Goal: Task Accomplishment & Management: Complete application form

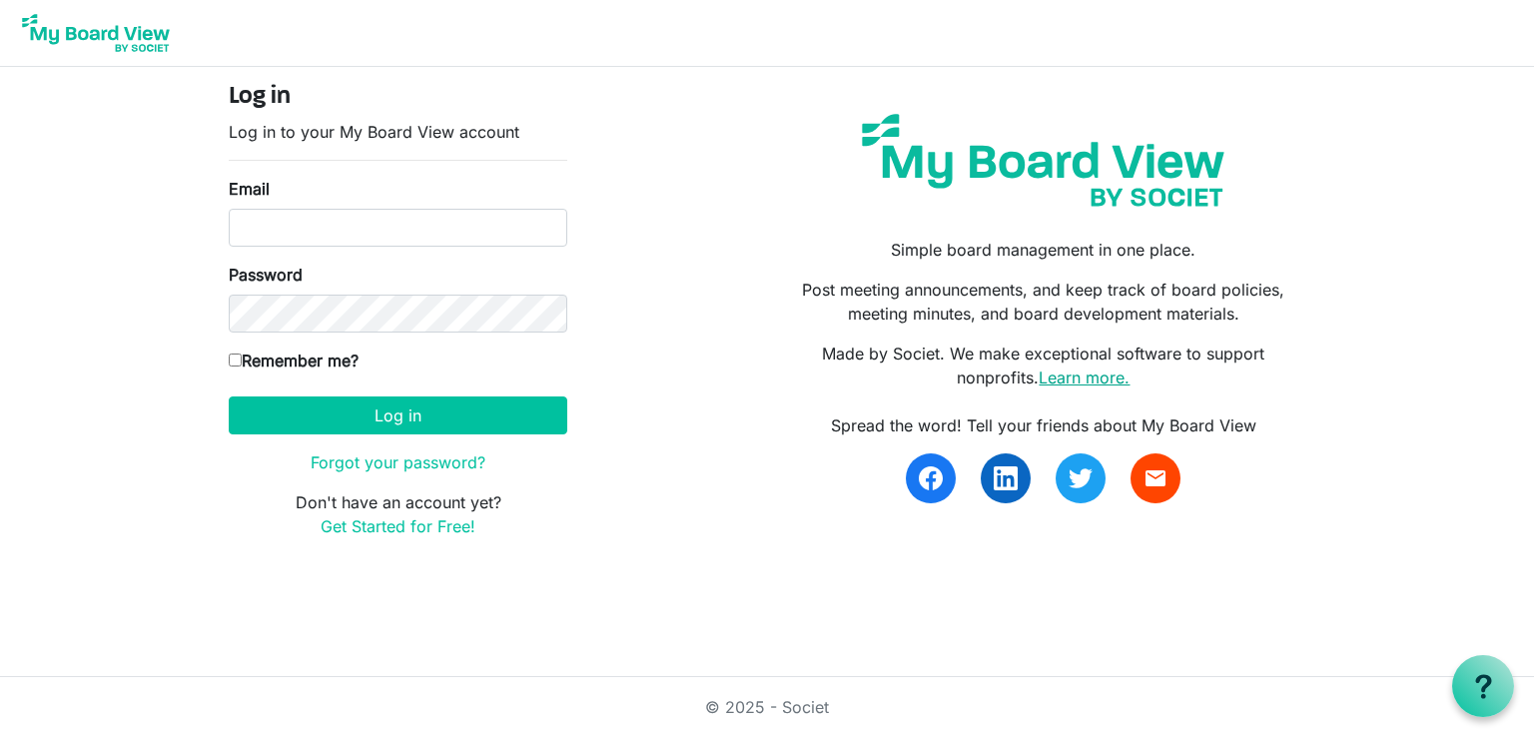
click at [1117, 384] on link "Learn more." at bounding box center [1084, 377] width 91 height 20
click at [158, 44] on img at bounding box center [96, 33] width 160 height 50
click at [1088, 375] on link "Learn more." at bounding box center [1084, 377] width 91 height 20
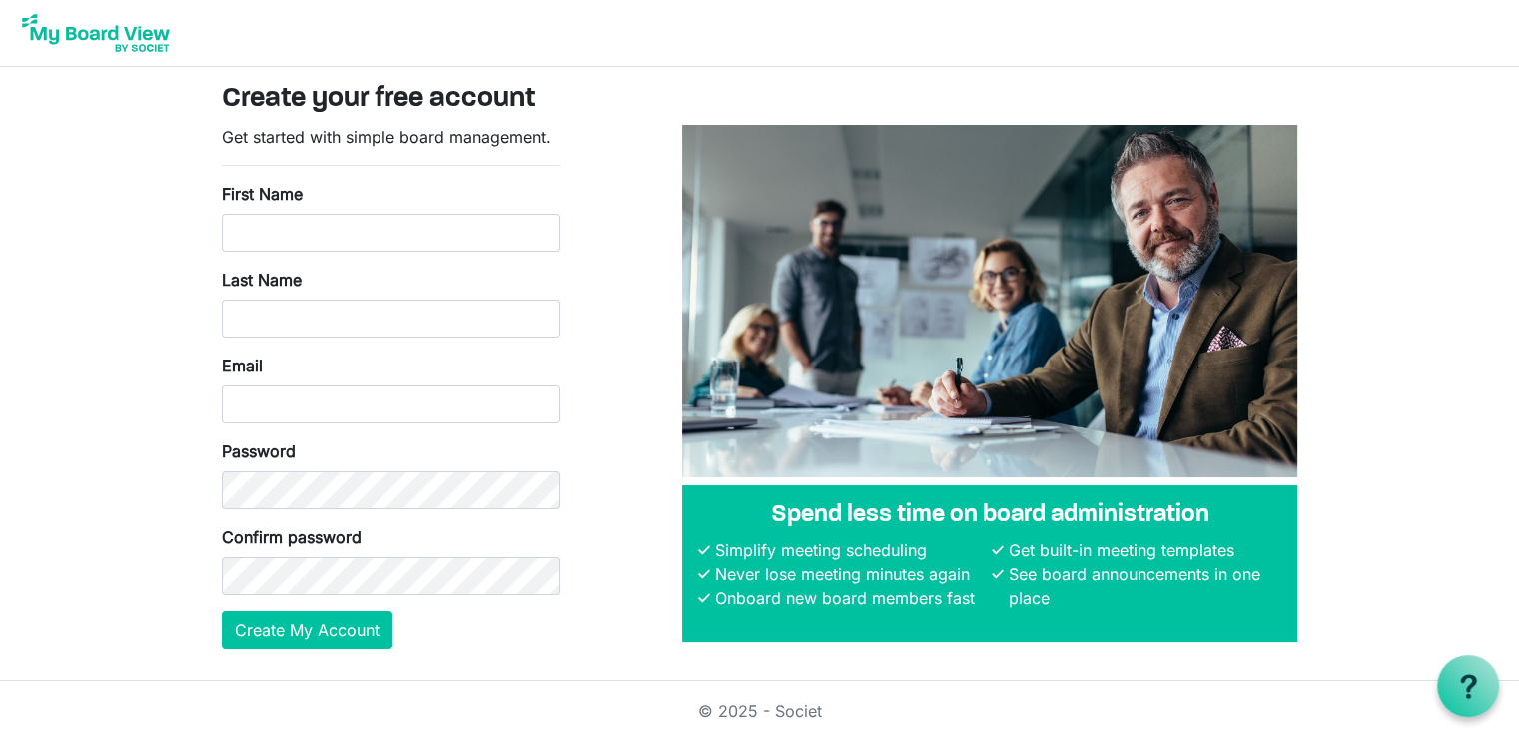
scroll to position [3, 0]
